Goal: Task Accomplishment & Management: Manage account settings

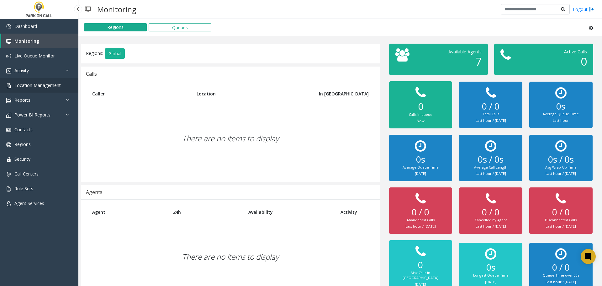
click at [50, 89] on link "Location Management" at bounding box center [39, 85] width 78 height 15
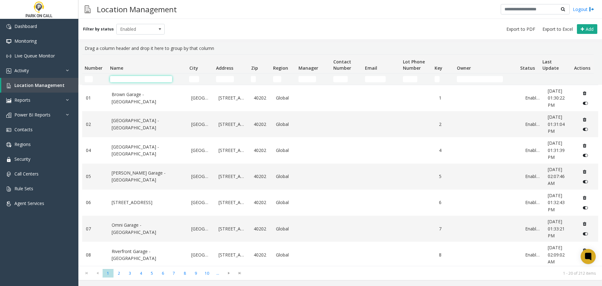
click at [149, 78] on input "Name Filter" at bounding box center [141, 79] width 62 height 6
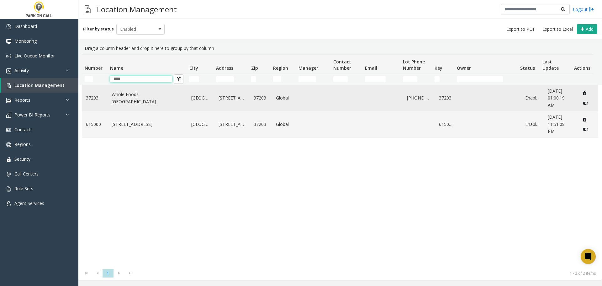
type input "****"
click at [123, 109] on td "Whole Foods [GEOGRAPHIC_DATA]" at bounding box center [148, 98] width 80 height 26
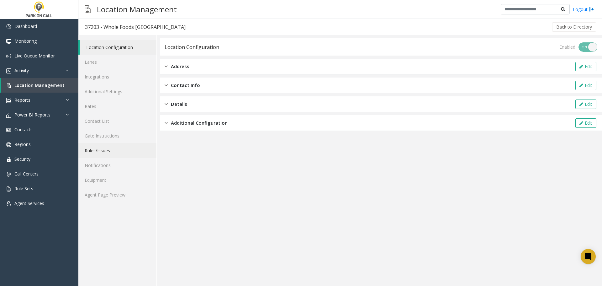
click at [116, 150] on link "Rules/Issues" at bounding box center [117, 150] width 78 height 15
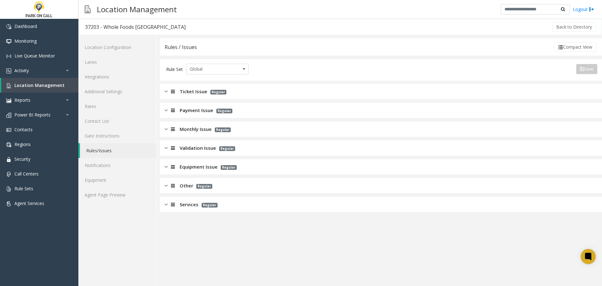
drag, startPoint x: 214, startPoint y: 109, endPoint x: 264, endPoint y: 115, distance: 50.8
click at [214, 109] on p "Regular" at bounding box center [222, 110] width 19 height 7
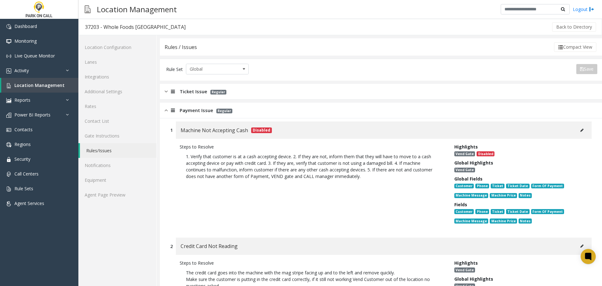
scroll to position [94, 0]
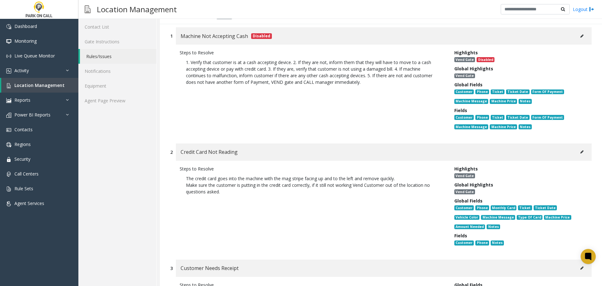
click at [577, 150] on button at bounding box center [582, 151] width 10 height 9
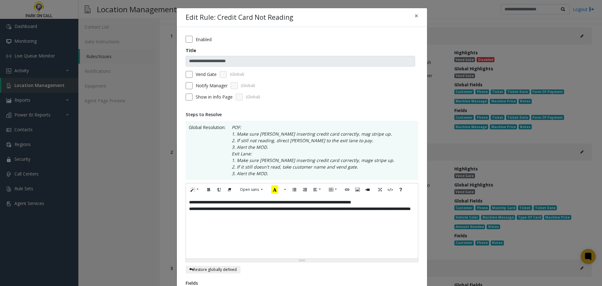
scroll to position [63, 0]
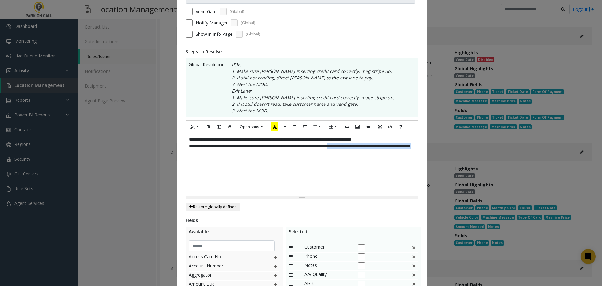
drag, startPoint x: 356, startPoint y: 148, endPoint x: 511, endPoint y: 213, distance: 168.4
click at [516, 212] on div "**********" at bounding box center [301, 143] width 602 height 286
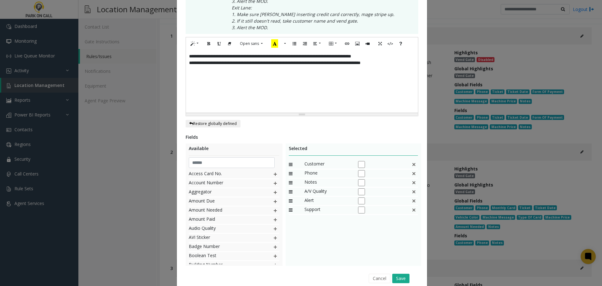
scroll to position [172, 0]
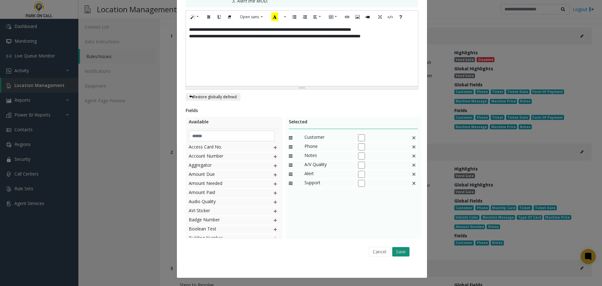
click at [407, 255] on button "Save" at bounding box center [400, 251] width 17 height 9
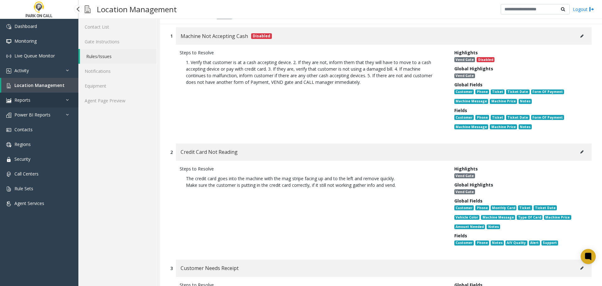
click at [36, 101] on link "Reports" at bounding box center [39, 100] width 78 height 15
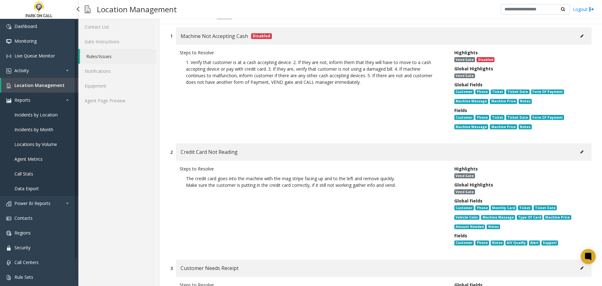
click at [36, 103] on link "Reports" at bounding box center [39, 100] width 78 height 15
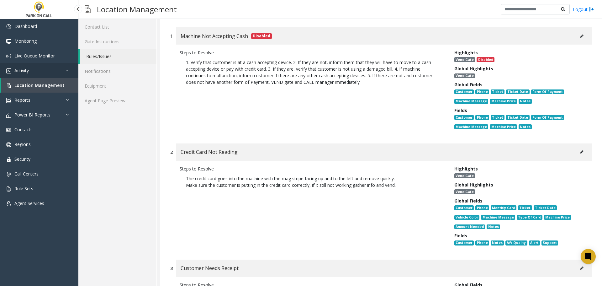
click at [39, 66] on link "Activity" at bounding box center [39, 70] width 78 height 15
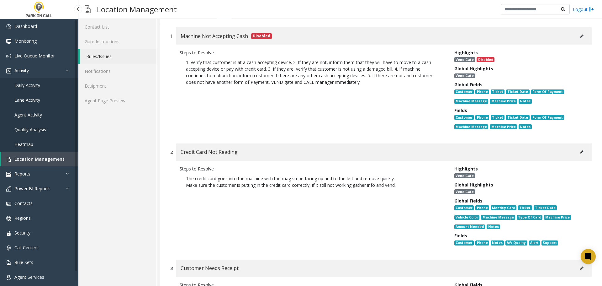
click at [31, 114] on span "Agent Activity" at bounding box center [28, 115] width 28 height 6
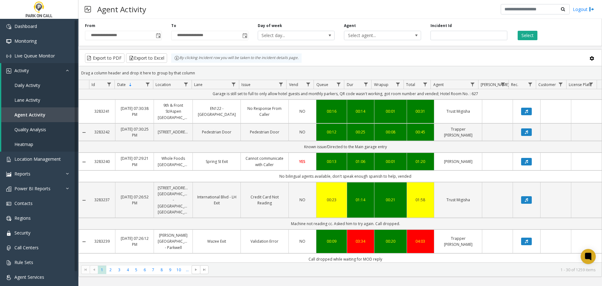
scroll to position [314, 0]
